Goal: Task Accomplishment & Management: Manage account settings

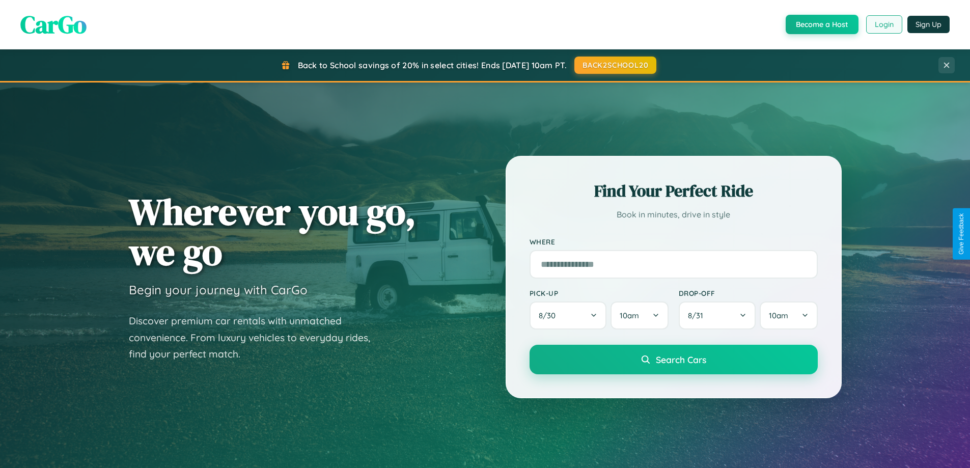
click at [883, 24] on button "Login" at bounding box center [884, 24] width 36 height 18
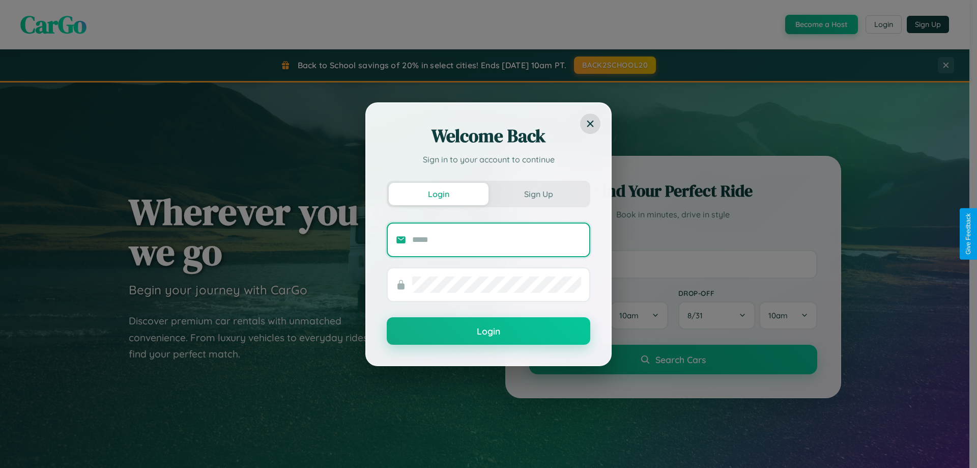
click at [497, 239] on input "text" at bounding box center [496, 240] width 169 height 16
type input "**********"
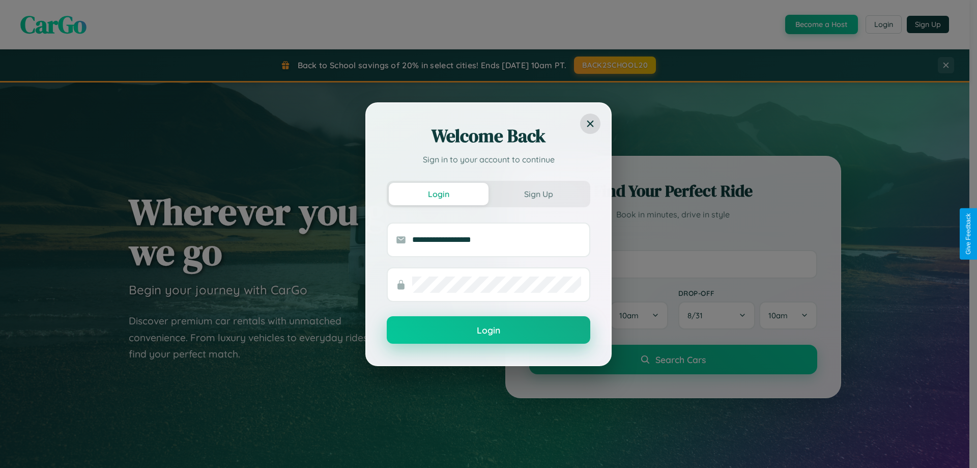
click at [489, 330] on button "Login" at bounding box center [489, 329] width 204 height 27
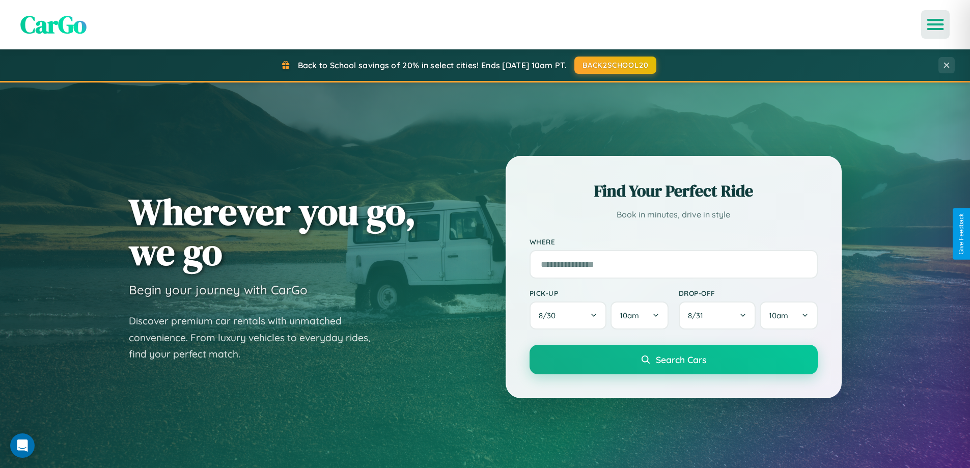
click at [935, 24] on icon "Open menu" at bounding box center [935, 24] width 15 height 9
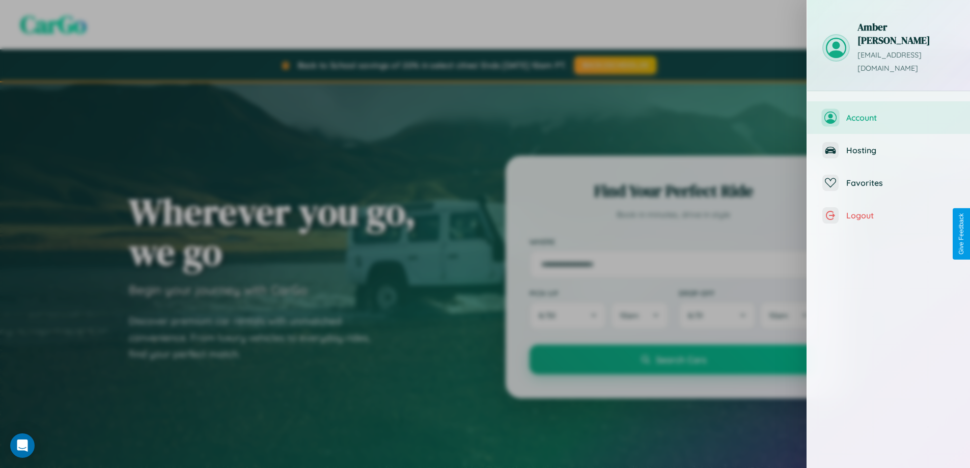
click at [888, 112] on span "Account" at bounding box center [900, 117] width 108 height 10
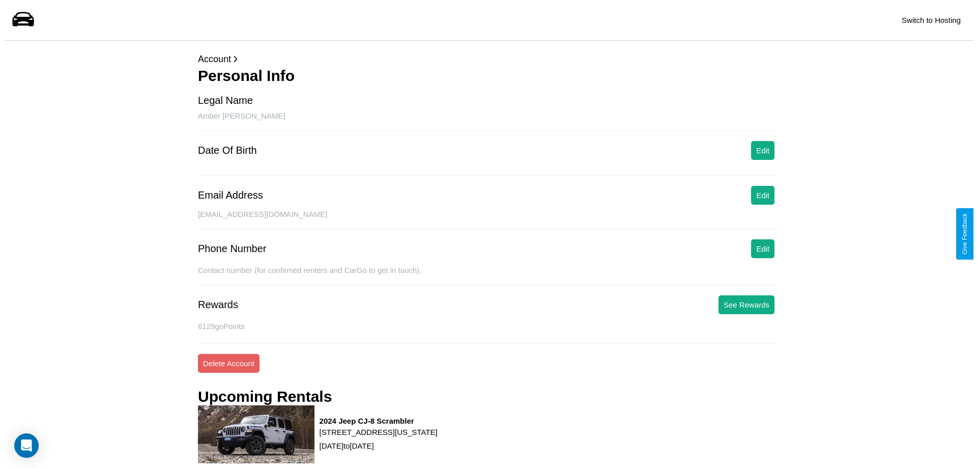
scroll to position [129, 0]
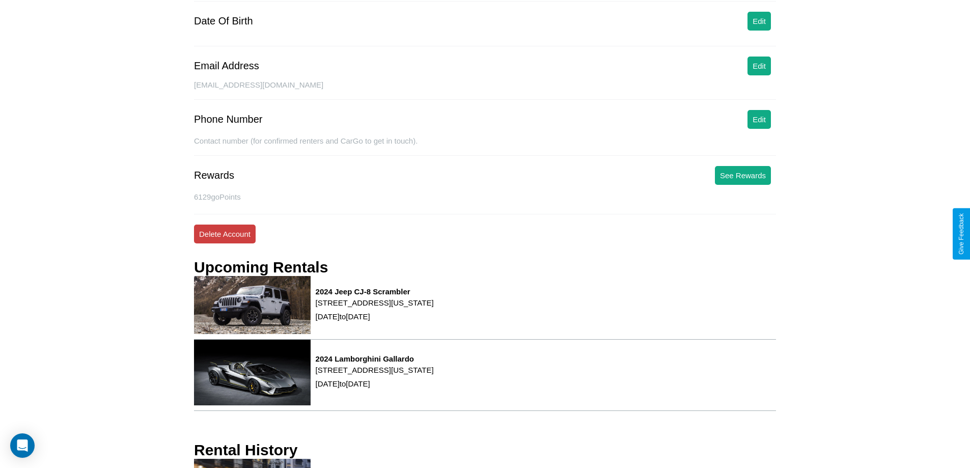
click at [224, 234] on button "Delete Account" at bounding box center [225, 233] width 62 height 19
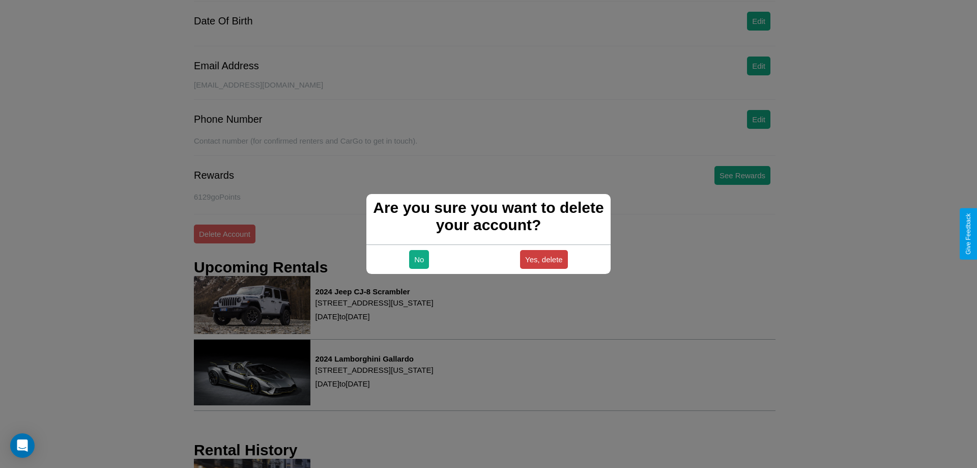
click at [544, 259] on button "Yes, delete" at bounding box center [544, 259] width 48 height 19
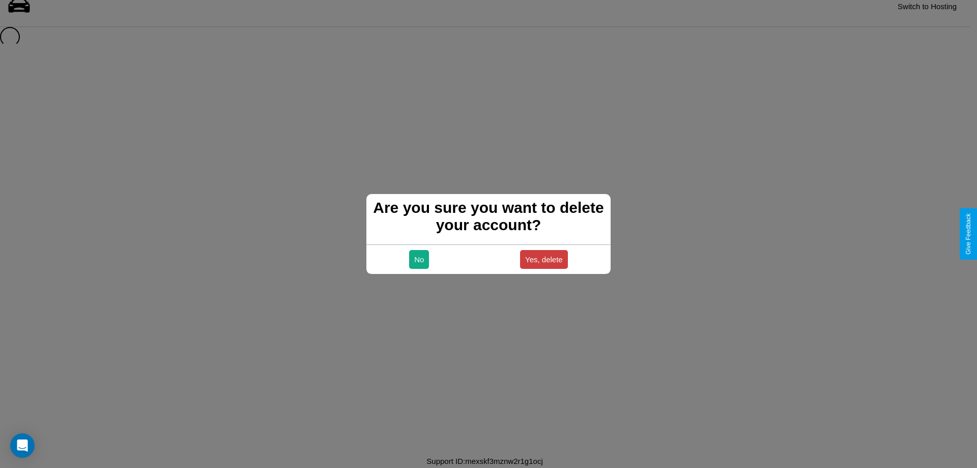
scroll to position [14, 0]
